Goal: Task Accomplishment & Management: Use online tool/utility

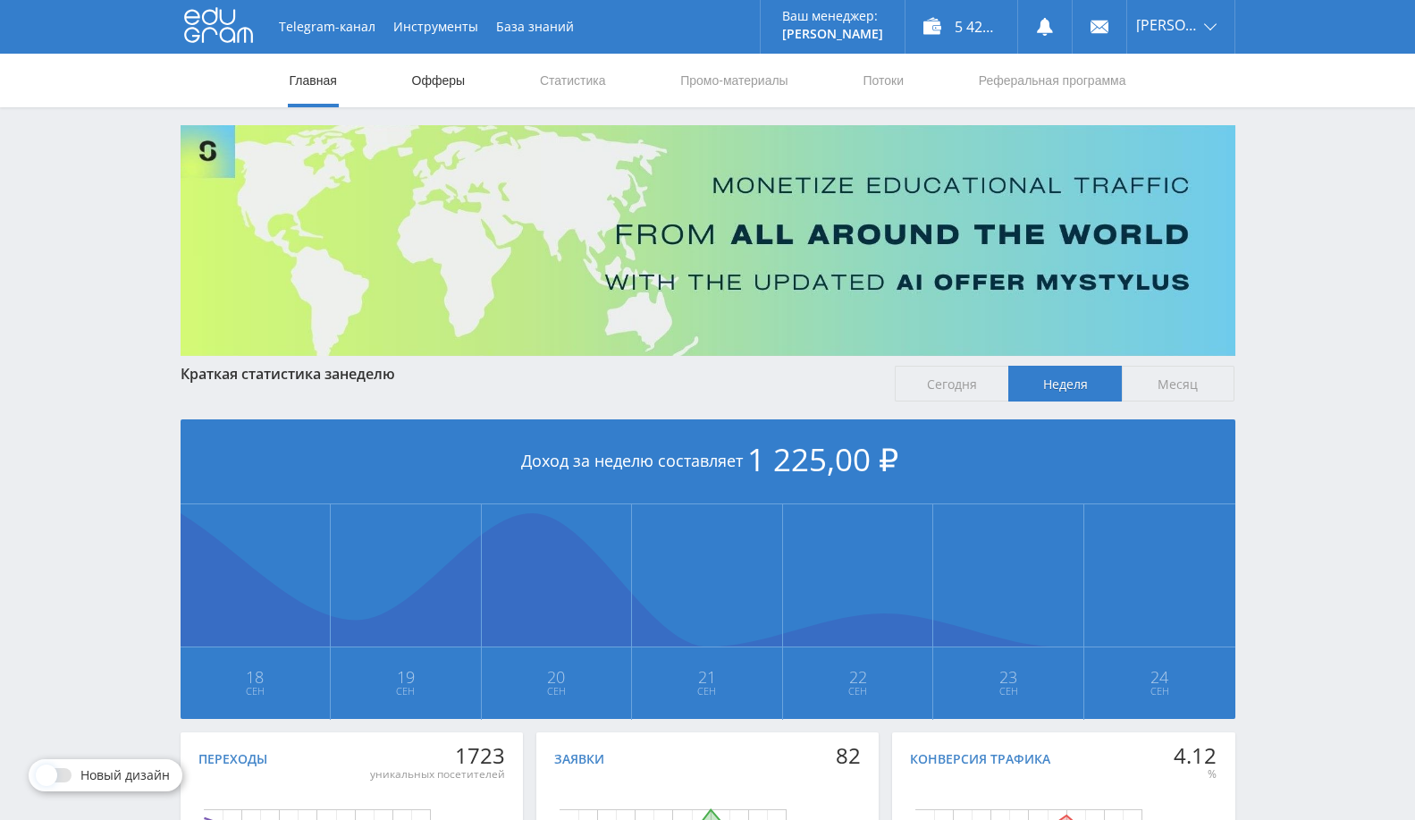
click at [434, 63] on link "Офферы" at bounding box center [438, 81] width 57 height 54
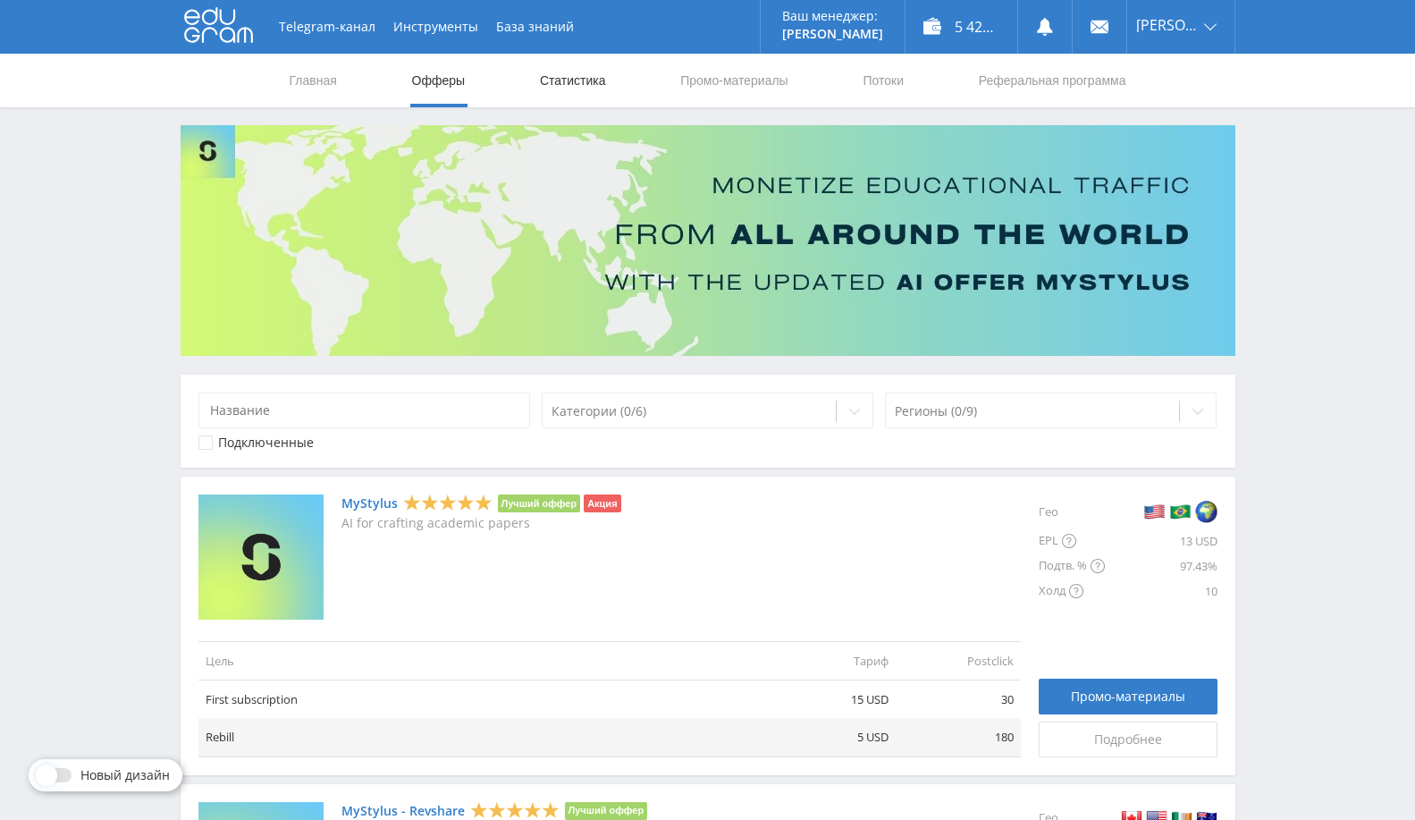
click at [556, 62] on link "Статистика" at bounding box center [573, 81] width 70 height 54
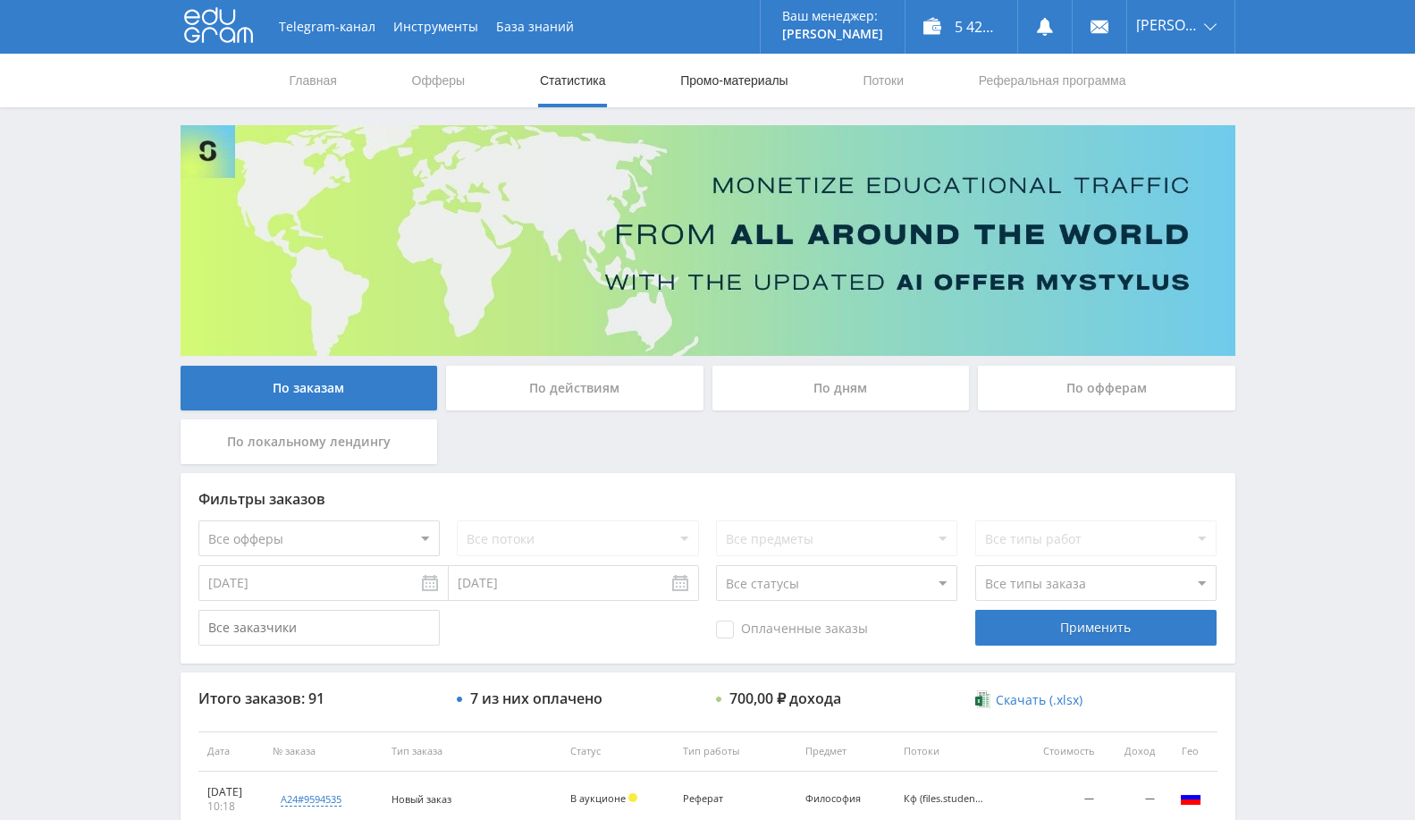
click at [724, 85] on link "Промо-материалы" at bounding box center [733, 81] width 111 height 54
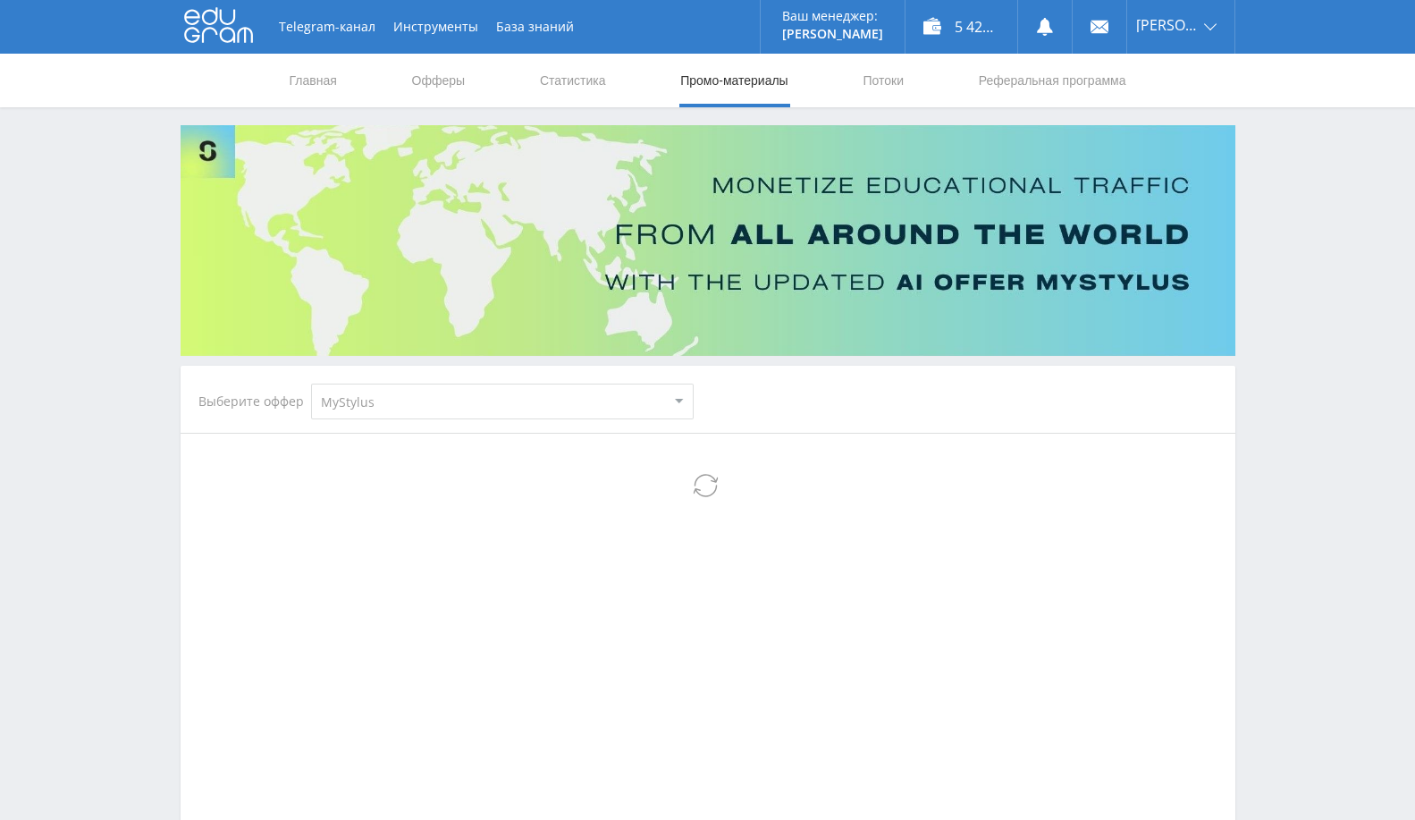
click at [510, 397] on select "MyStylus MyStylus - Revshare Кампус AI Studybay Автор24 Studybay [GEOGRAPHIC_DA…" at bounding box center [502, 401] width 383 height 36
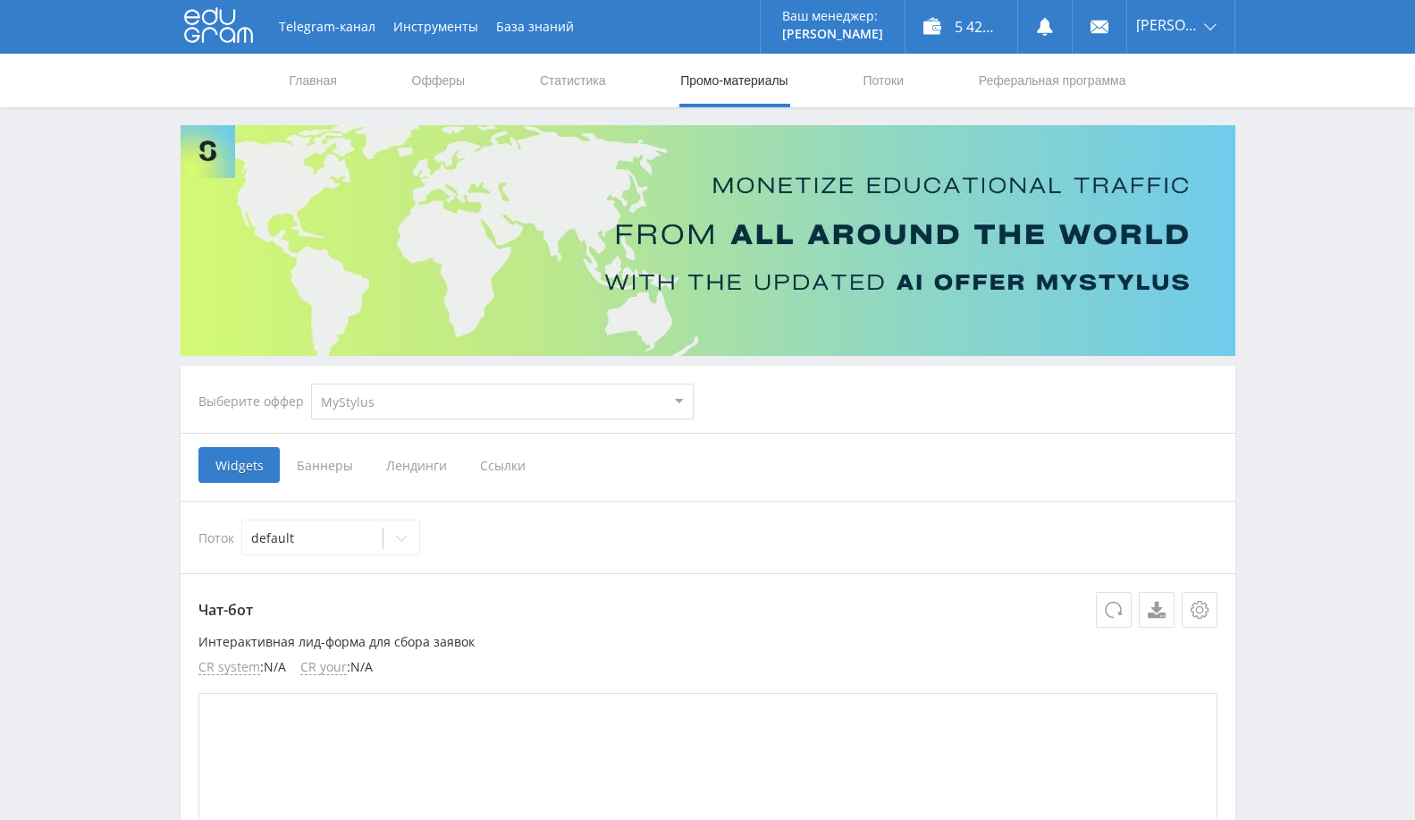
click at [477, 400] on select "MyStylus MyStylus - Revshare Кампус AI Studybay Автор24 Studybay [GEOGRAPHIC_DA…" at bounding box center [502, 401] width 383 height 36
select select "1"
click at [311, 383] on select "MyStylus MyStylus - Revshare Кампус AI Studybay Автор24 Studybay [GEOGRAPHIC_DA…" at bounding box center [502, 401] width 383 height 36
select select "1"
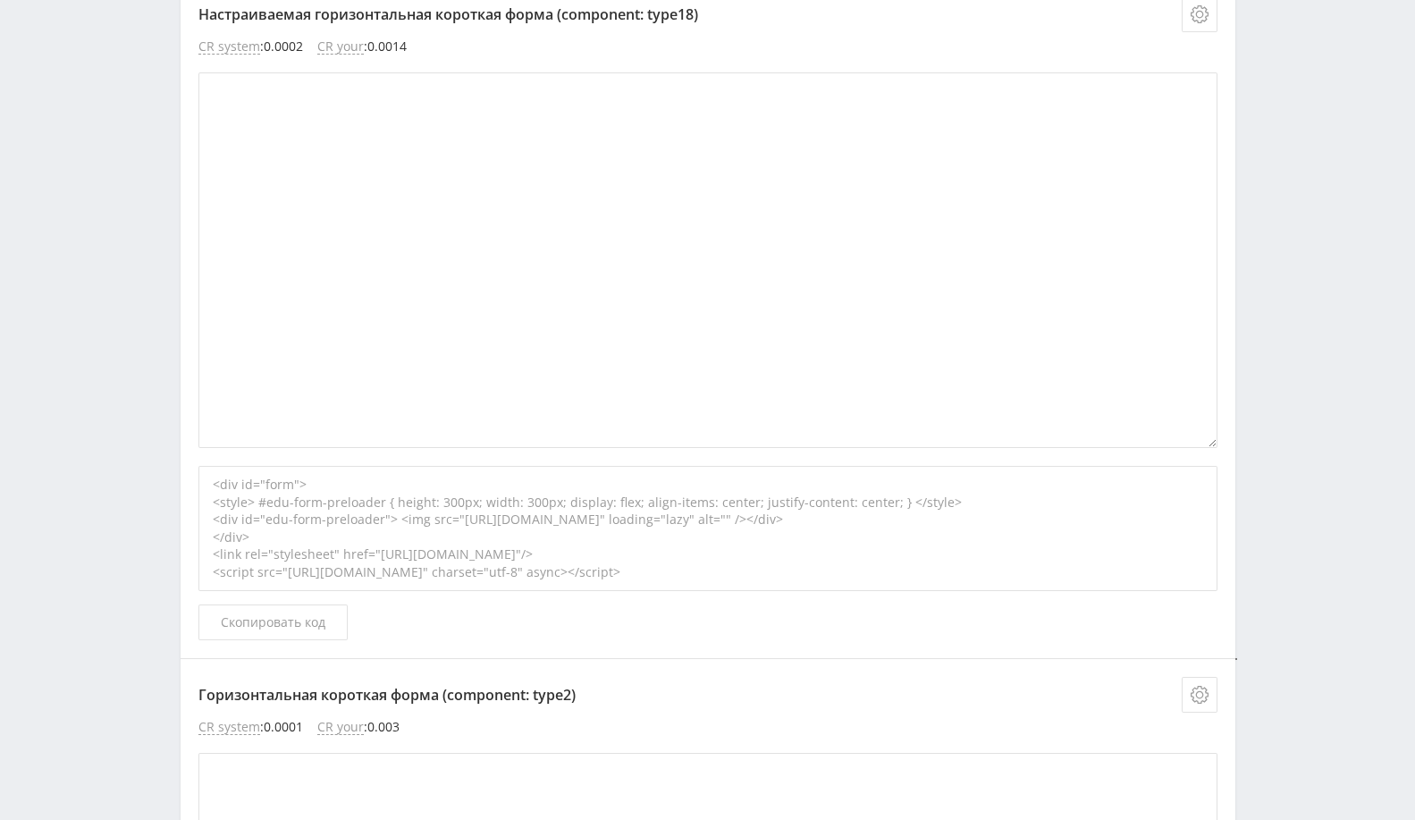
scroll to position [2178, 0]
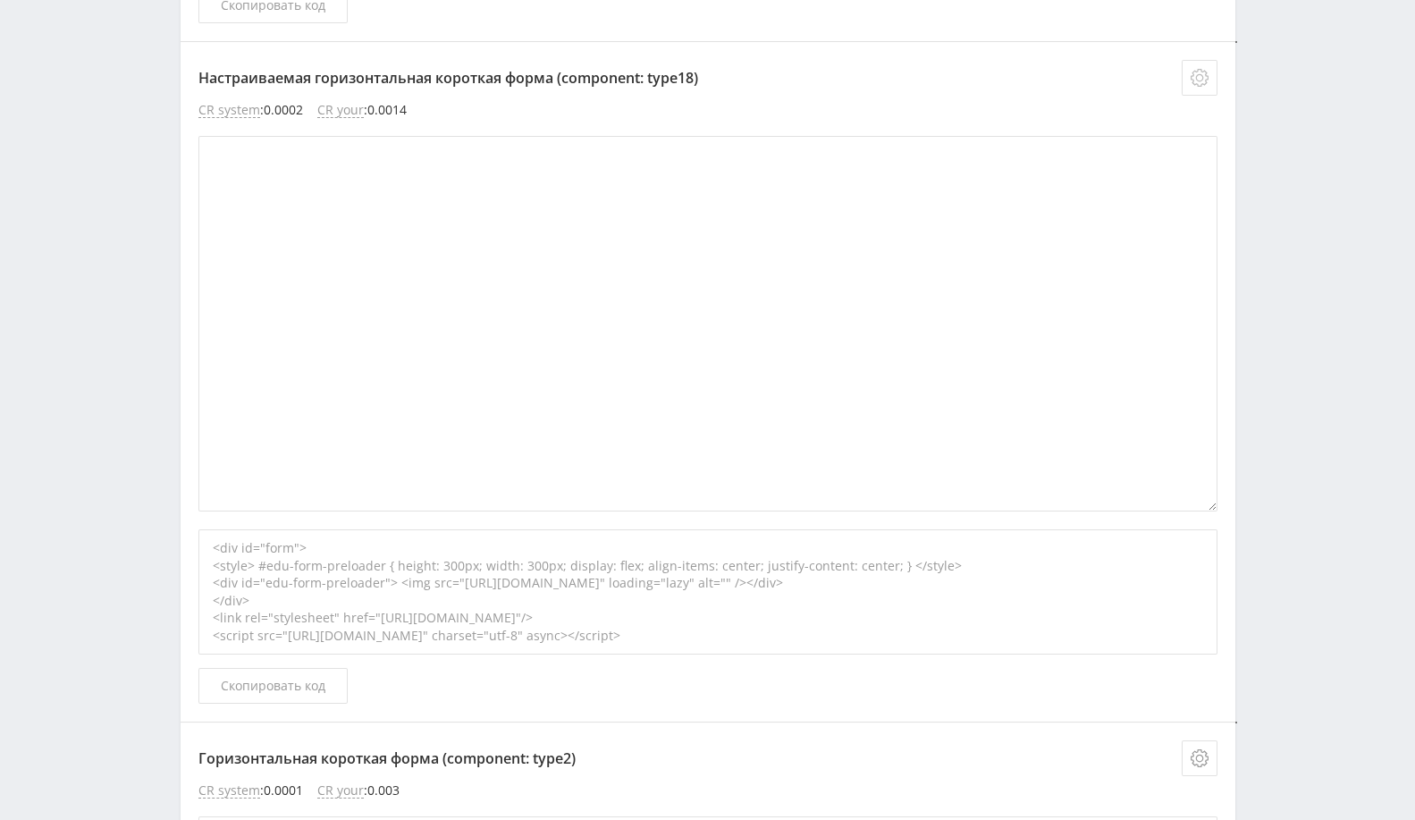
click at [1196, 69] on icon at bounding box center [1200, 78] width 18 height 18
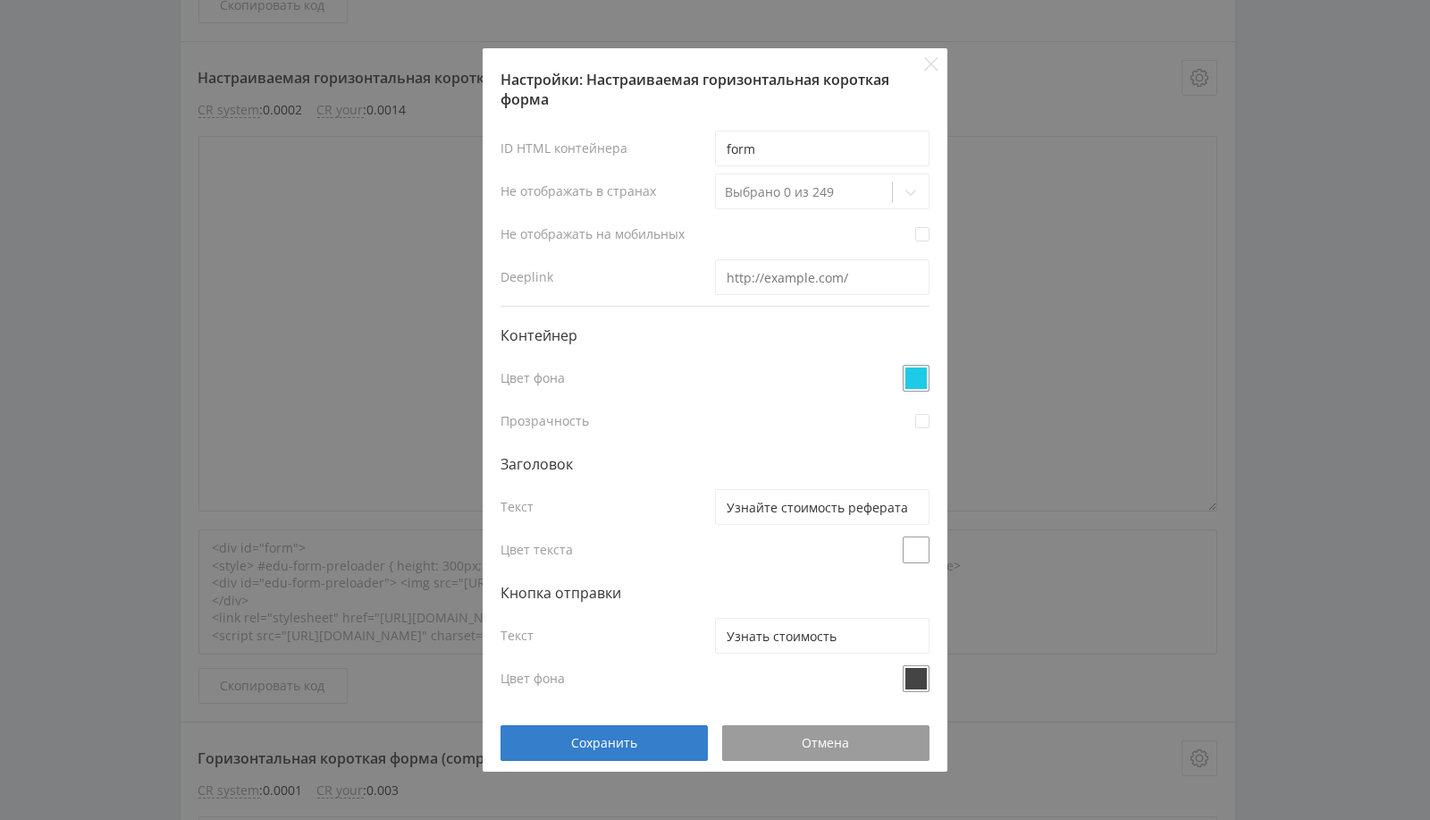
click at [914, 371] on span at bounding box center [916, 378] width 27 height 27
click at [1175, 493] on div "Настройки: Настраиваемая горизонтальная короткая форма ID HTML контейнера form …" at bounding box center [715, 410] width 1430 height 820
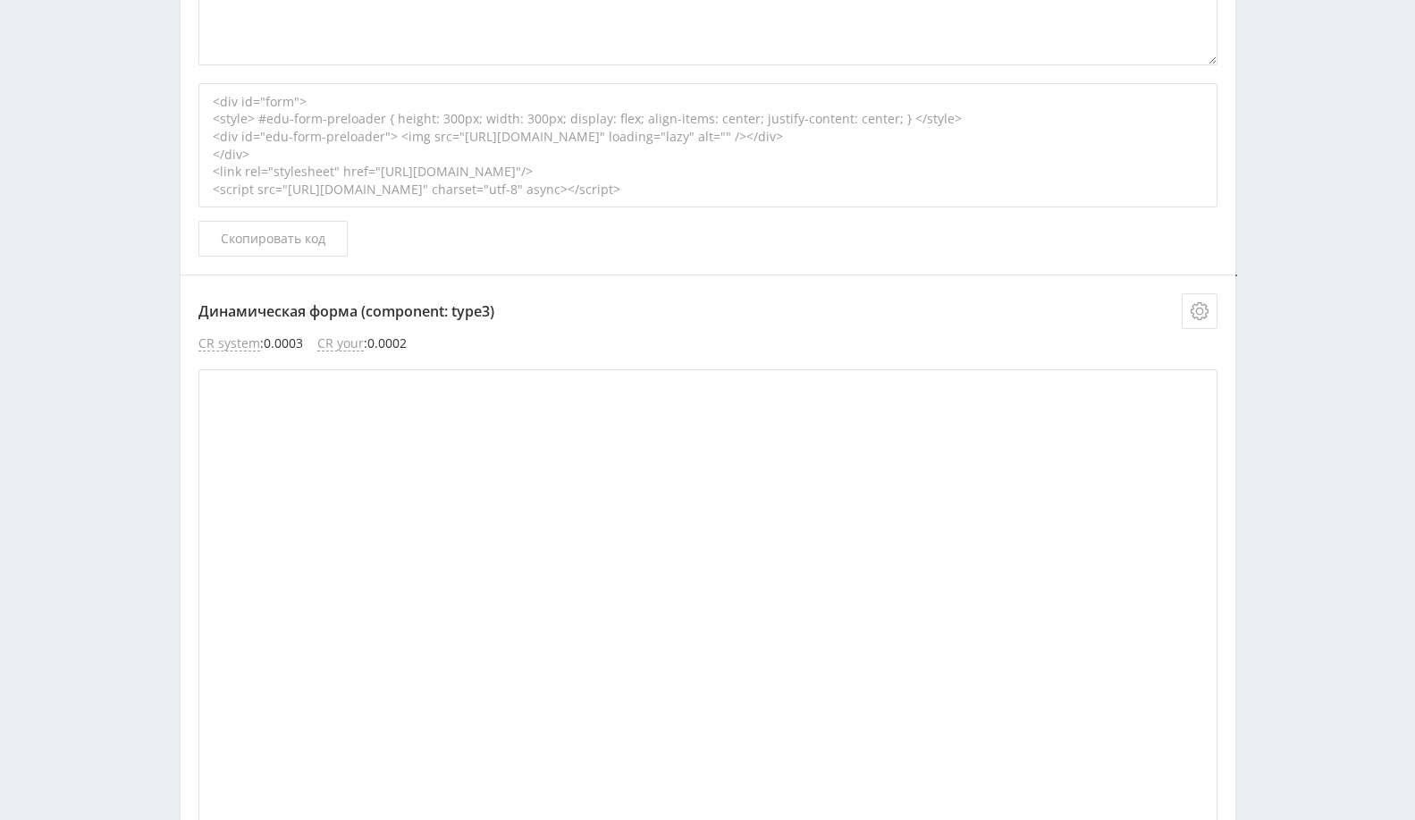
scroll to position [3285, 0]
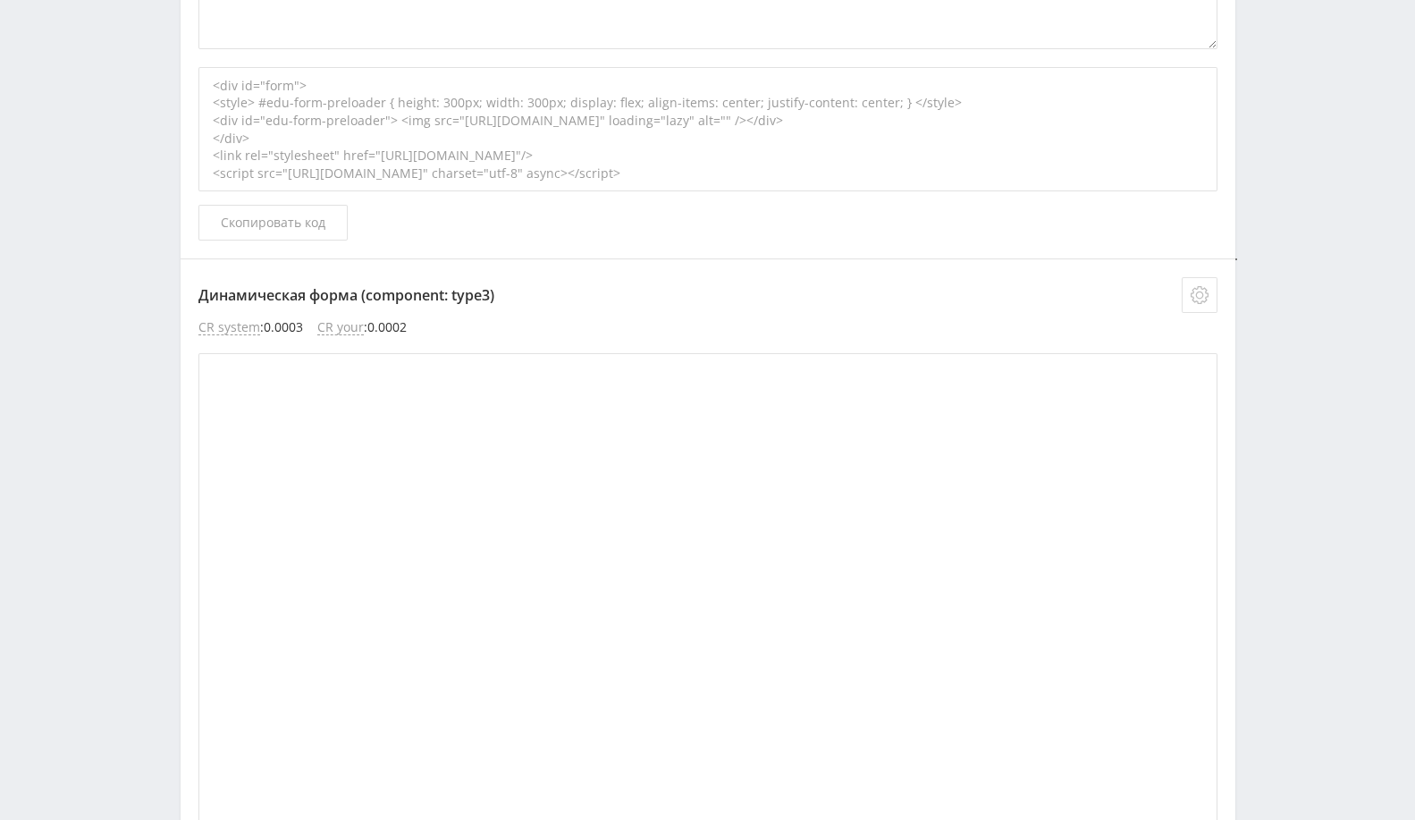
click at [1202, 279] on button at bounding box center [1200, 295] width 36 height 36
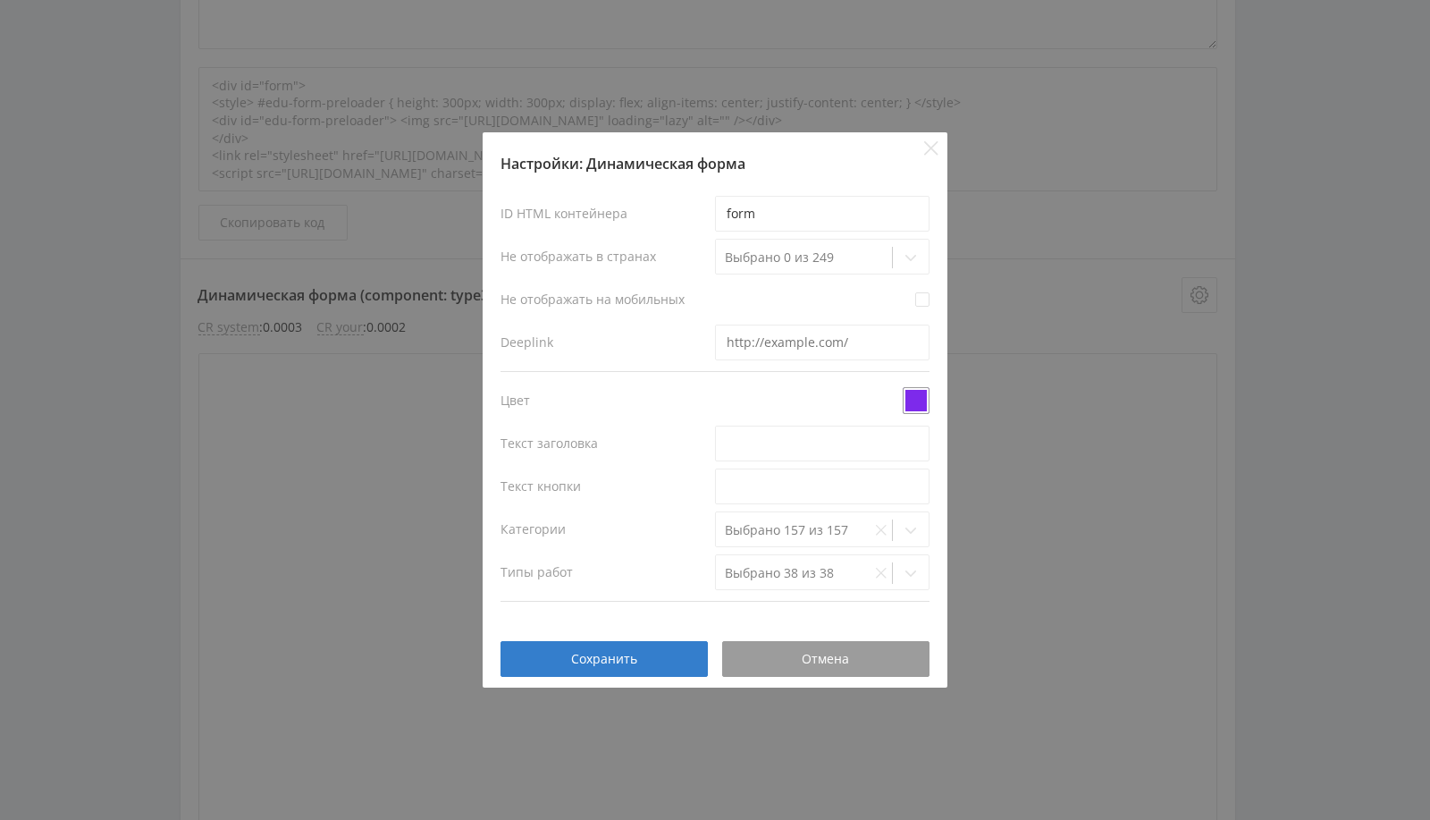
click at [919, 393] on span at bounding box center [916, 400] width 27 height 27
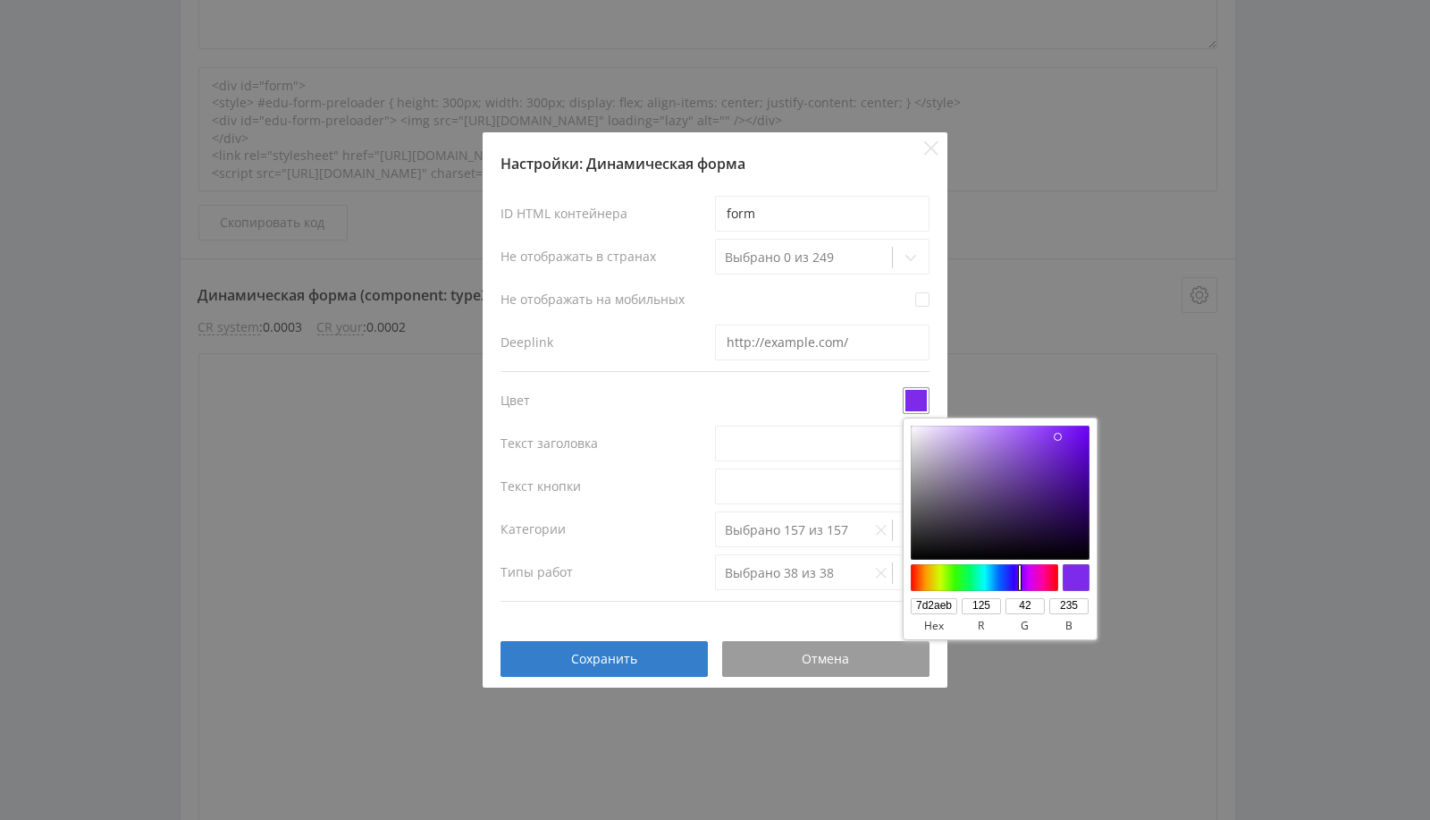
type input "#1e1c20"
type input "1e1c20"
type input "30"
type input "28"
type input "32"
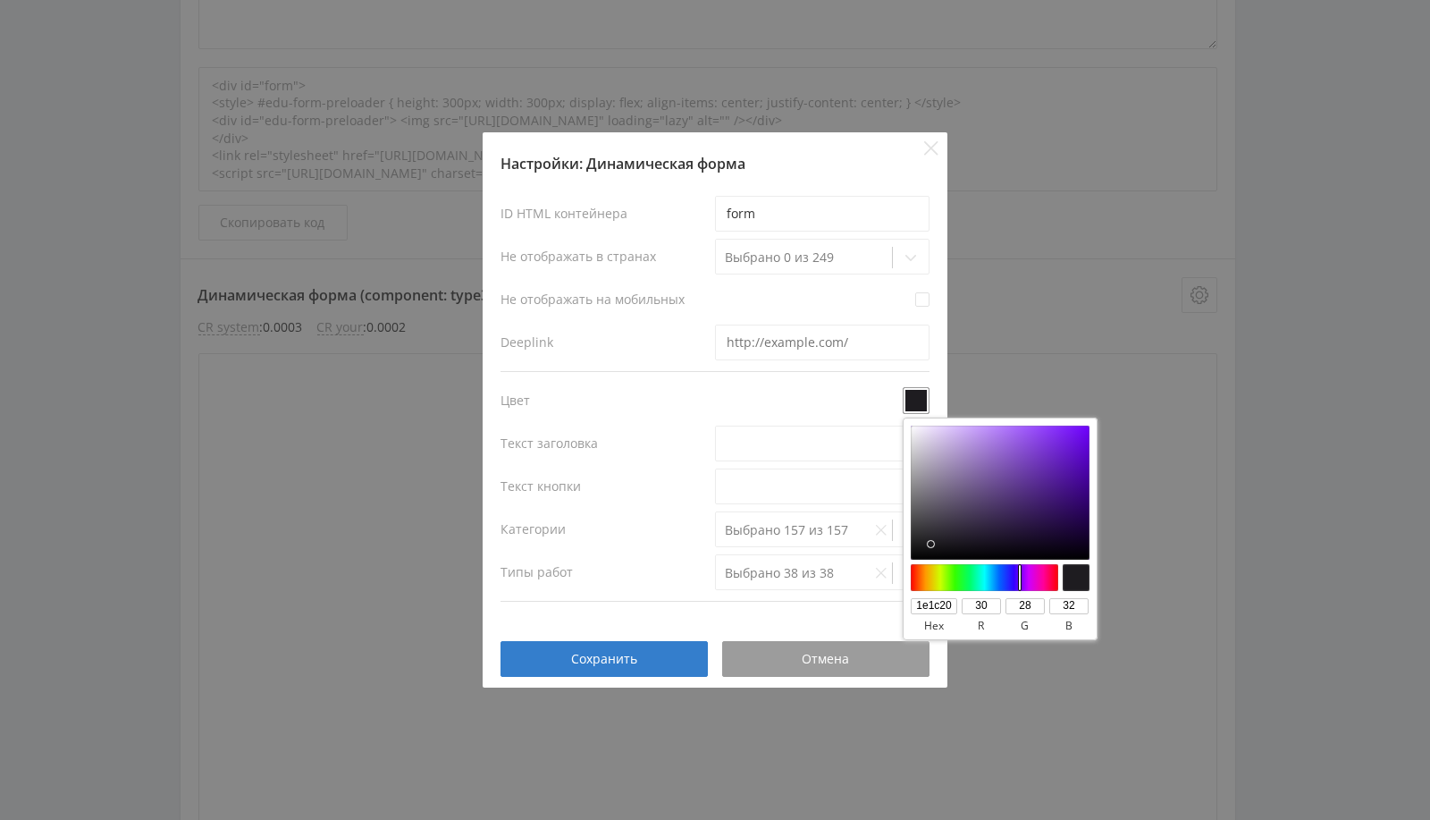
click at [931, 543] on div at bounding box center [1000, 492] width 179 height 134
click at [853, 672] on button "Отмена" at bounding box center [825, 659] width 207 height 36
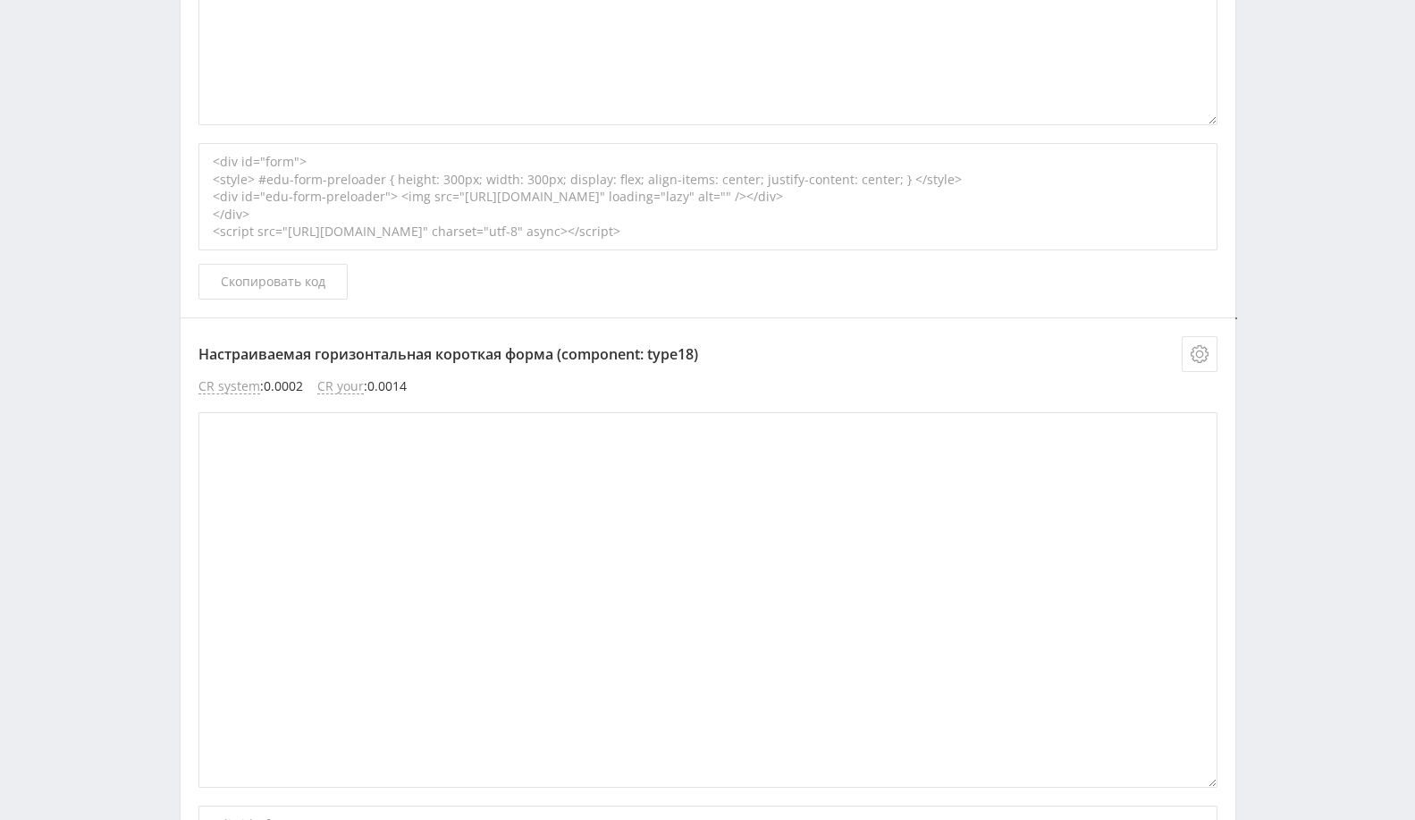
scroll to position [1898, 0]
